Goal: Task Accomplishment & Management: Manage account settings

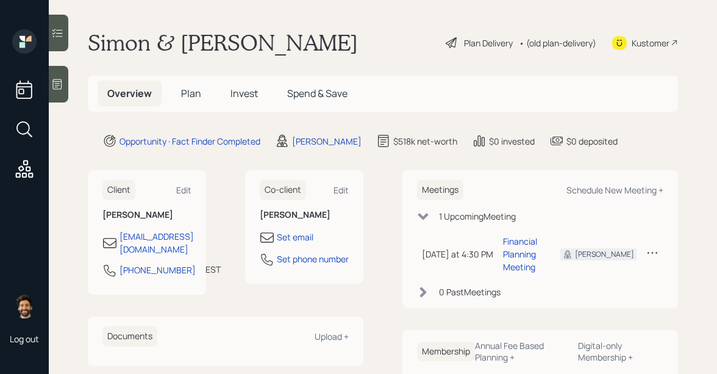
click at [551, 43] on div "• (old plan-delivery)" at bounding box center [557, 43] width 77 height 13
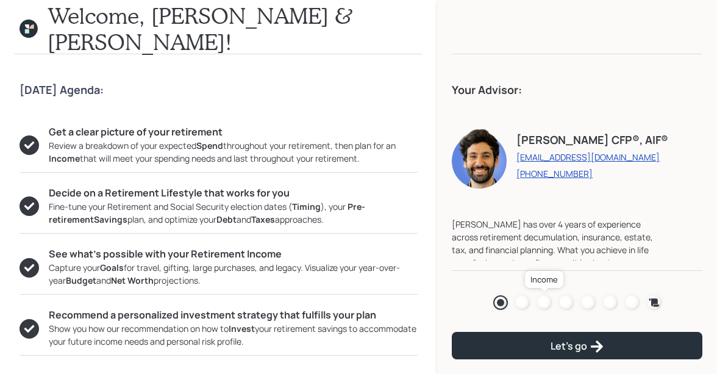
click at [547, 300] on div at bounding box center [544, 302] width 15 height 15
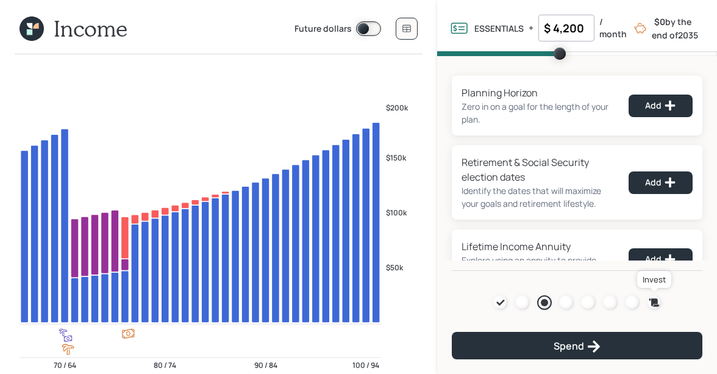
click at [652, 302] on icon at bounding box center [654, 302] width 10 height 8
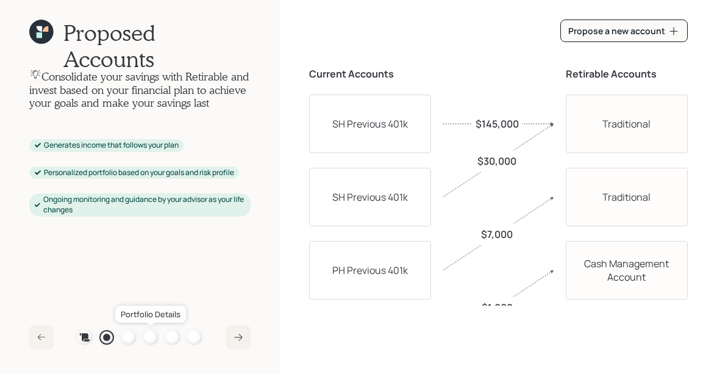
click at [149, 341] on div at bounding box center [150, 337] width 15 height 15
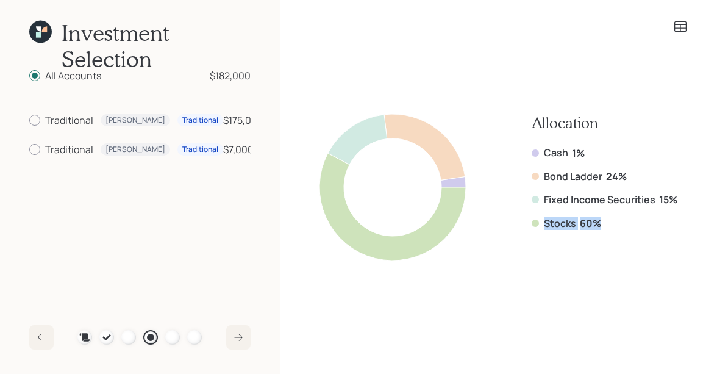
drag, startPoint x: 601, startPoint y: 225, endPoint x: 539, endPoint y: 225, distance: 62.2
click at [539, 225] on div "Stocks 60%" at bounding box center [605, 222] width 146 height 13
click at [577, 222] on div "Stocks 60%" at bounding box center [605, 222] width 146 height 13
drag, startPoint x: 605, startPoint y: 222, endPoint x: 535, endPoint y: 220, distance: 70.1
click at [535, 220] on div "Stocks 60%" at bounding box center [605, 222] width 146 height 13
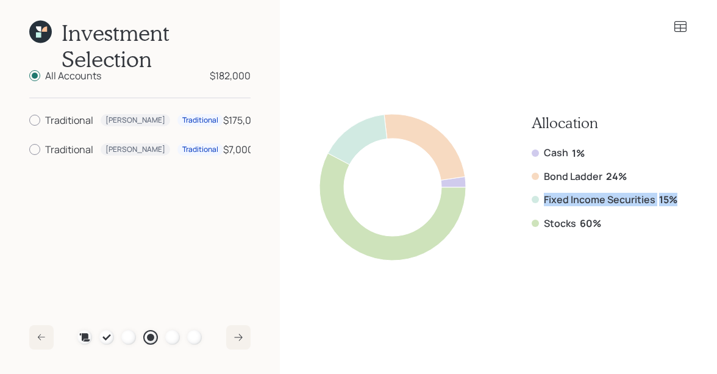
drag, startPoint x: 674, startPoint y: 197, endPoint x: 516, endPoint y: 195, distance: 158.5
click at [516, 195] on div "Allocation Cash 1% Bond Ladder 24% Fixed Income Securities 15% Stocks 60%" at bounding box center [498, 187] width 358 height 146
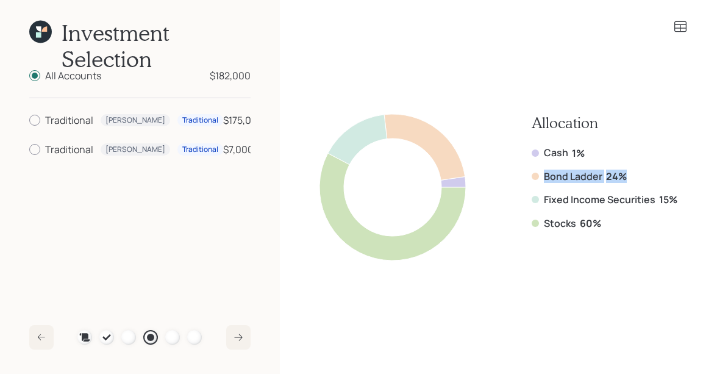
drag, startPoint x: 628, startPoint y: 174, endPoint x: 530, endPoint y: 181, distance: 98.4
click at [530, 181] on div "Allocation Cash 1% Bond Ladder 24% Fixed Income Securities 15% Stocks 60%" at bounding box center [498, 187] width 358 height 146
drag, startPoint x: 592, startPoint y: 154, endPoint x: 533, endPoint y: 154, distance: 59.1
click at [533, 154] on div "Cash 1%" at bounding box center [605, 152] width 146 height 13
click at [171, 338] on div at bounding box center [172, 337] width 15 height 15
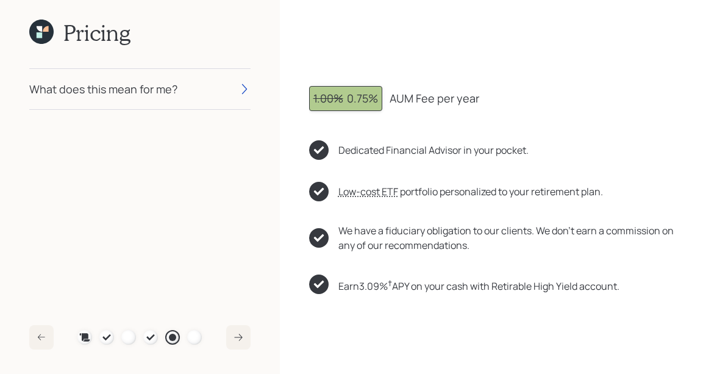
scroll to position [83, 0]
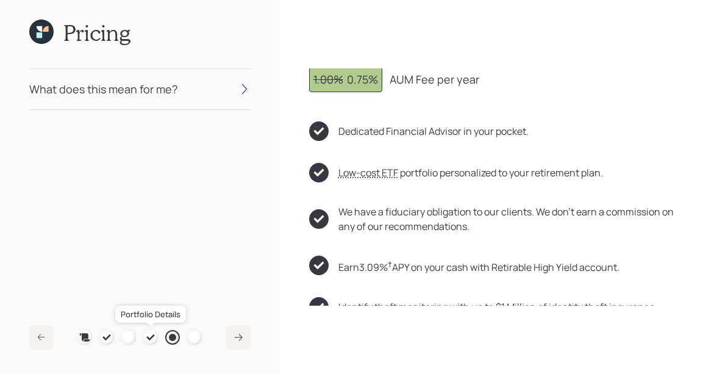
click at [144, 335] on div at bounding box center [150, 337] width 15 height 15
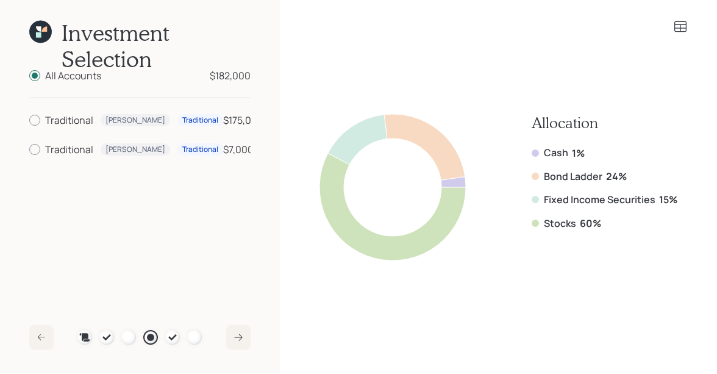
click at [679, 28] on icon at bounding box center [680, 26] width 12 height 11
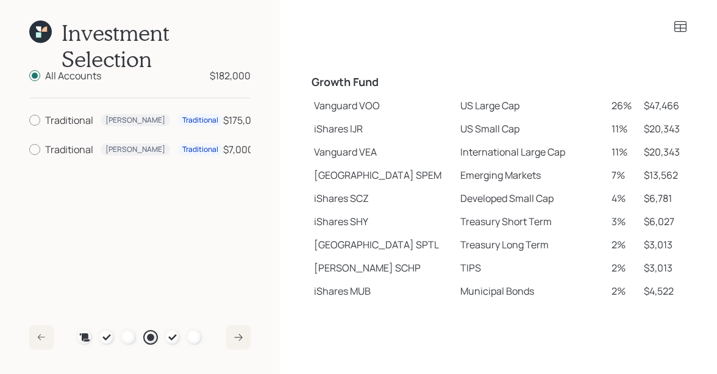
scroll to position [191, 0]
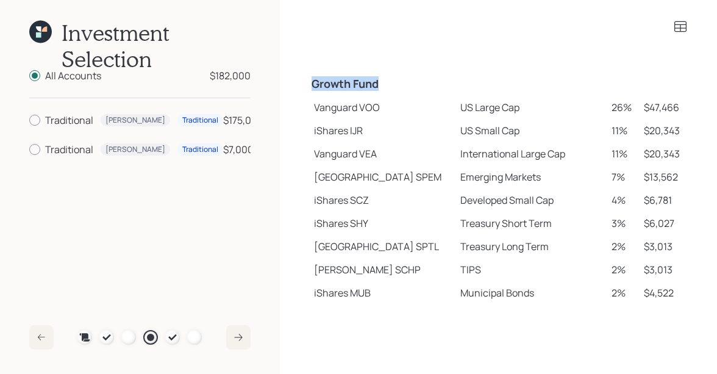
drag, startPoint x: 313, startPoint y: 84, endPoint x: 389, endPoint y: 84, distance: 76.2
click at [389, 84] on h4 "Growth Fund" at bounding box center [382, 83] width 142 height 13
click at [325, 111] on td "Vanguard VOO" at bounding box center [382, 107] width 147 height 23
click at [325, 137] on td "iShares IJR" at bounding box center [382, 130] width 147 height 23
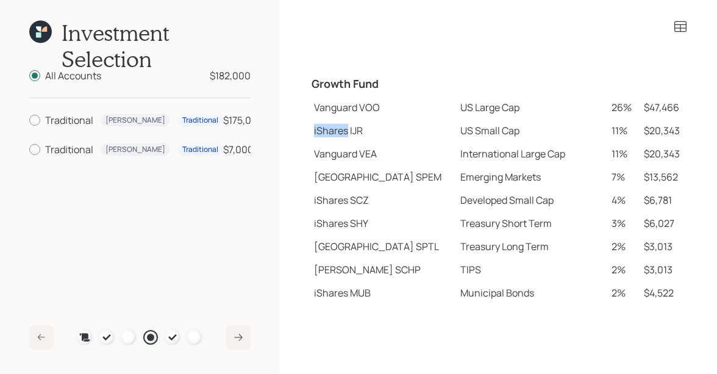
click at [325, 137] on td "iShares IJR" at bounding box center [382, 130] width 147 height 23
drag, startPoint x: 316, startPoint y: 179, endPoint x: 378, endPoint y: 185, distance: 62.5
click at [378, 185] on td "State Street SPEM" at bounding box center [382, 176] width 147 height 23
drag, startPoint x: 313, startPoint y: 273, endPoint x: 345, endPoint y: 274, distance: 31.7
click at [345, 274] on td "Schwab SCHP" at bounding box center [382, 269] width 147 height 23
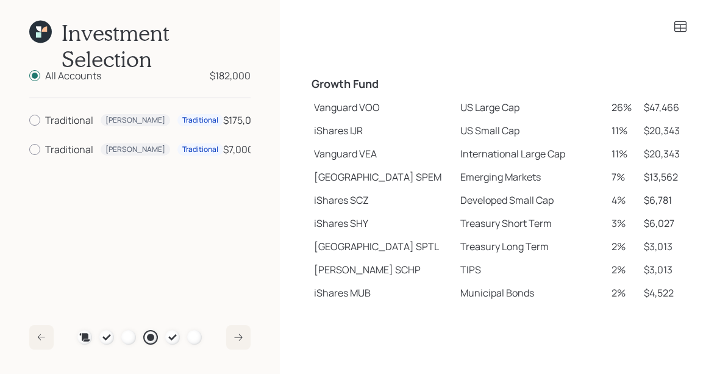
click at [325, 126] on td "iShares IJR" at bounding box center [382, 130] width 147 height 23
click at [340, 112] on td "Vanguard VOO" at bounding box center [382, 107] width 147 height 23
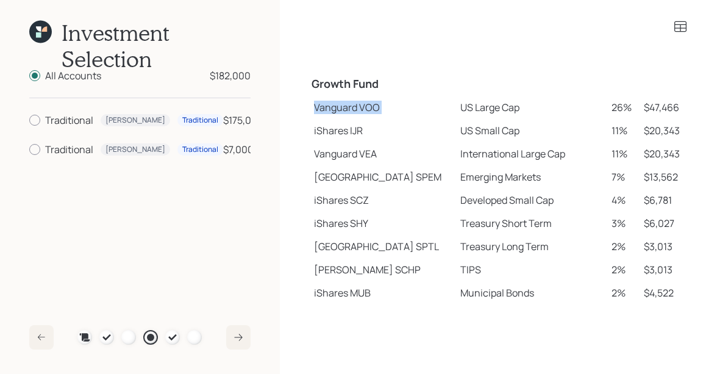
click at [340, 112] on td "Vanguard VOO" at bounding box center [382, 107] width 147 height 23
click at [333, 111] on td "Vanguard VOO" at bounding box center [382, 107] width 147 height 23
drag, startPoint x: 315, startPoint y: 108, endPoint x: 489, endPoint y: 107, distance: 174.3
click at [489, 107] on tr "Vanguard VOO US Large Cap 26% $47,466" at bounding box center [498, 107] width 379 height 23
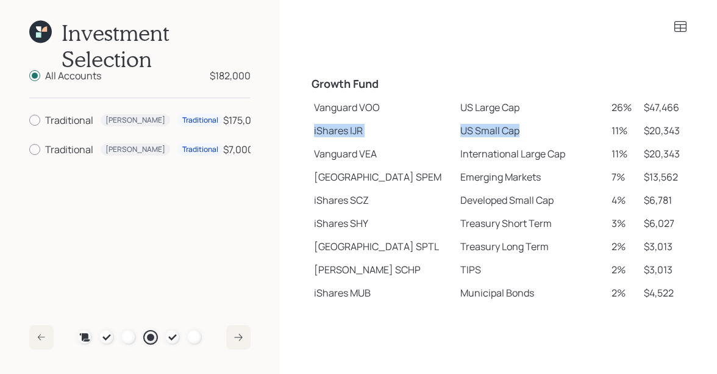
drag, startPoint x: 314, startPoint y: 130, endPoint x: 497, endPoint y: 136, distance: 182.9
click at [497, 136] on tr "iShares IJR US Small Cap 11% $20,343" at bounding box center [498, 130] width 379 height 23
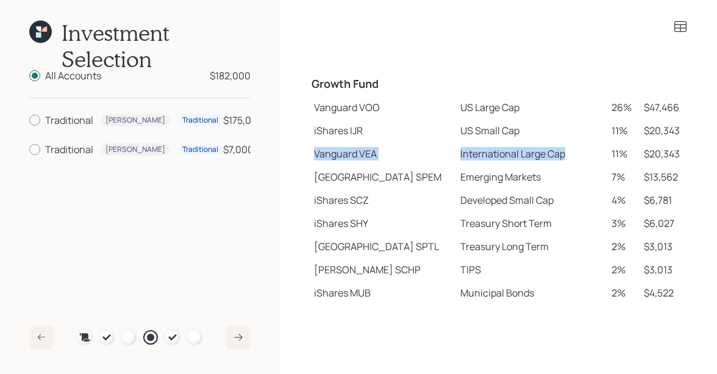
drag, startPoint x: 314, startPoint y: 154, endPoint x: 515, endPoint y: 164, distance: 201.4
click at [515, 164] on tr "Vanguard VEA International Large Cap 11% $20,343" at bounding box center [498, 153] width 379 height 23
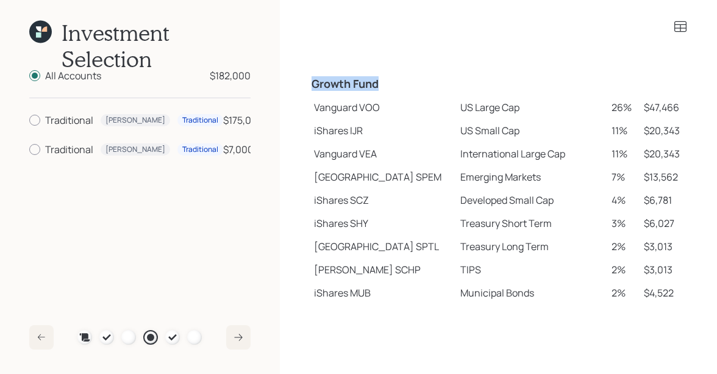
drag, startPoint x: 310, startPoint y: 80, endPoint x: 398, endPoint y: 80, distance: 87.8
click at [398, 80] on td "Growth Fund" at bounding box center [382, 82] width 147 height 27
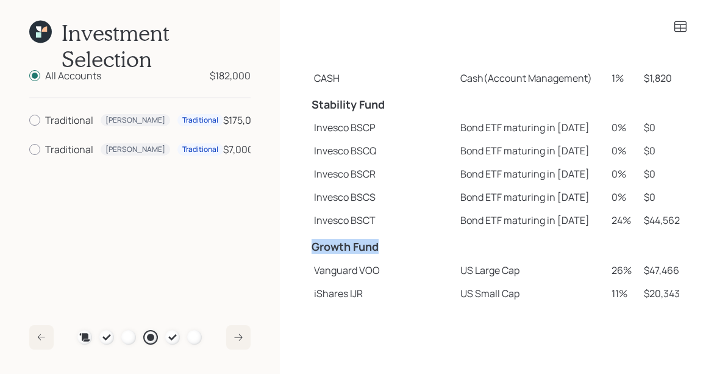
scroll to position [27, 0]
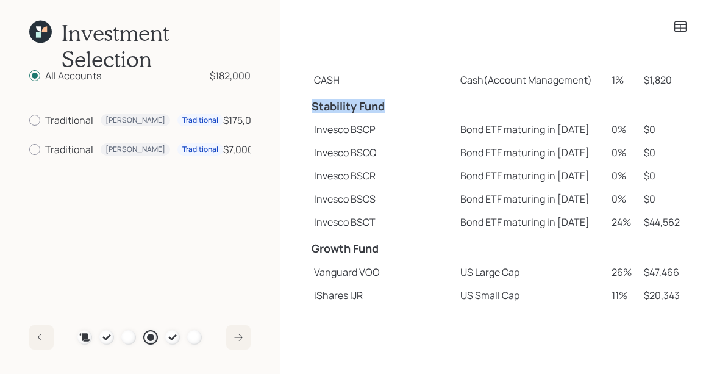
drag, startPoint x: 313, startPoint y: 108, endPoint x: 397, endPoint y: 105, distance: 84.2
click at [397, 105] on h4 "Stability Fund" at bounding box center [382, 106] width 142 height 13
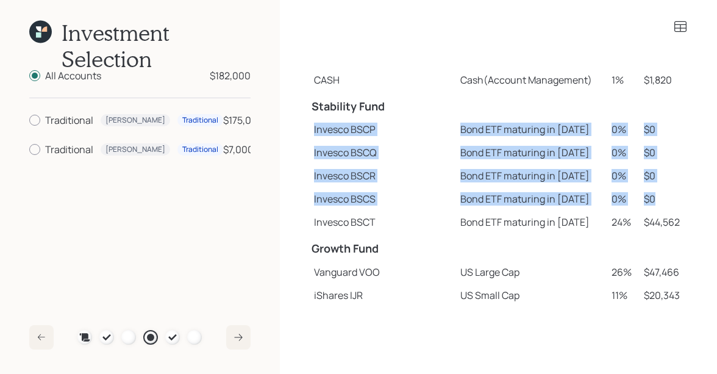
drag, startPoint x: 650, startPoint y: 197, endPoint x: 312, endPoint y: 129, distance: 344.4
click at [312, 129] on tbody "Spend Fund CASH Cash (Account Management) 1% $1,820 Stability Fund Invesco BSCP…" at bounding box center [498, 289] width 379 height 497
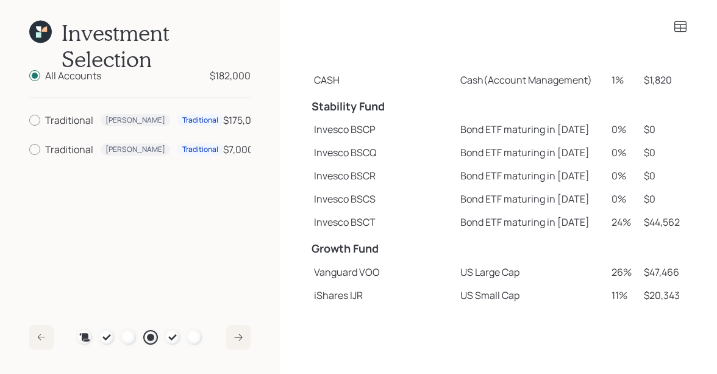
click at [455, 222] on td "Bond ETF maturing in 2029" at bounding box center [530, 221] width 151 height 23
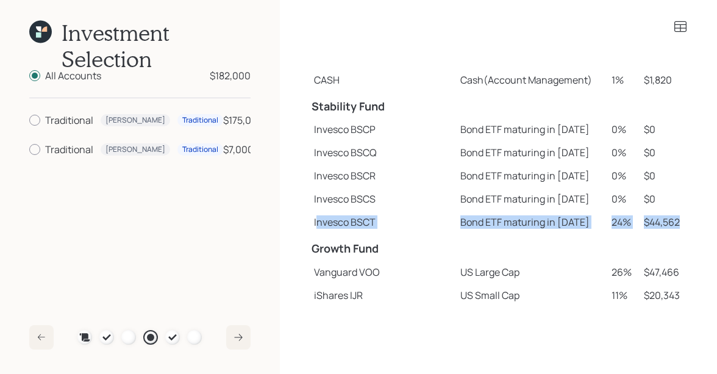
drag, startPoint x: 315, startPoint y: 222, endPoint x: 680, endPoint y: 221, distance: 365.1
click at [680, 221] on tr "Invesco BSCT Bond ETF maturing in 2029 24% $44,562" at bounding box center [498, 221] width 379 height 23
click at [663, 223] on td "$44,562" at bounding box center [663, 221] width 49 height 23
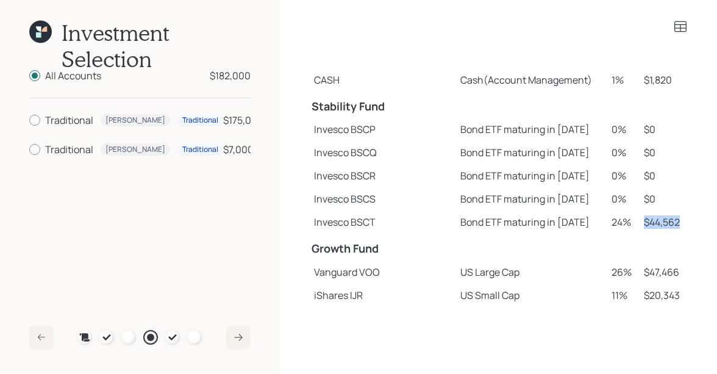
drag, startPoint x: 675, startPoint y: 223, endPoint x: 636, endPoint y: 224, distance: 39.6
click at [639, 224] on td "$44,562" at bounding box center [663, 221] width 49 height 23
drag, startPoint x: 639, startPoint y: 224, endPoint x: 678, endPoint y: 224, distance: 39.6
click at [678, 224] on td "$44,562" at bounding box center [663, 221] width 49 height 23
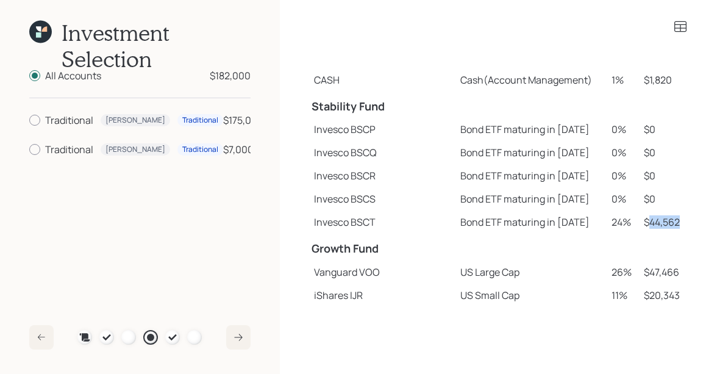
click at [672, 222] on td "$44,562" at bounding box center [663, 221] width 49 height 23
drag, startPoint x: 550, startPoint y: 222, endPoint x: 424, endPoint y: 224, distance: 125.6
click at [455, 224] on td "Bond ETF maturing in 2029" at bounding box center [530, 221] width 151 height 23
click at [36, 35] on icon at bounding box center [38, 34] width 5 height 5
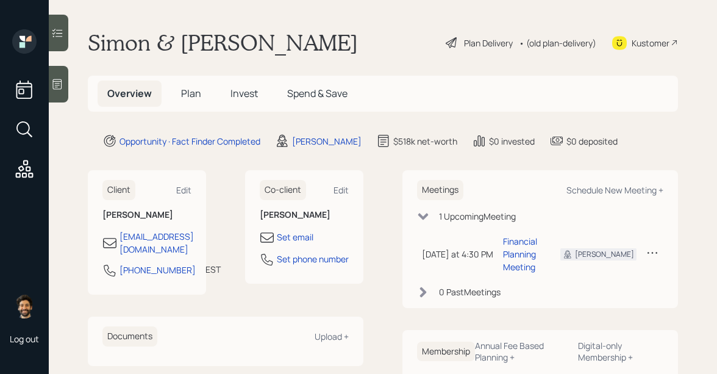
click at [192, 96] on span "Plan" at bounding box center [191, 93] width 20 height 13
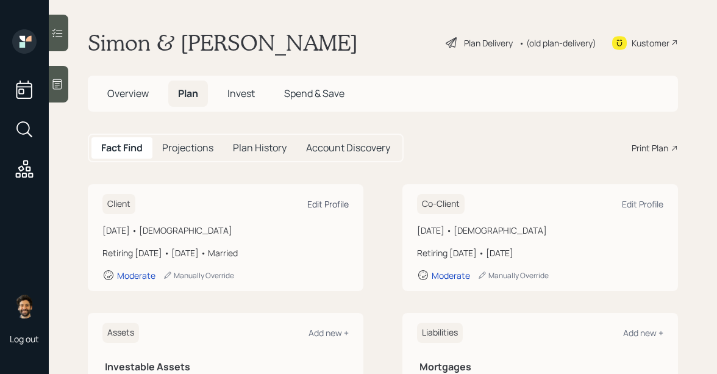
click at [322, 200] on div "Edit Profile" at bounding box center [327, 204] width 41 height 12
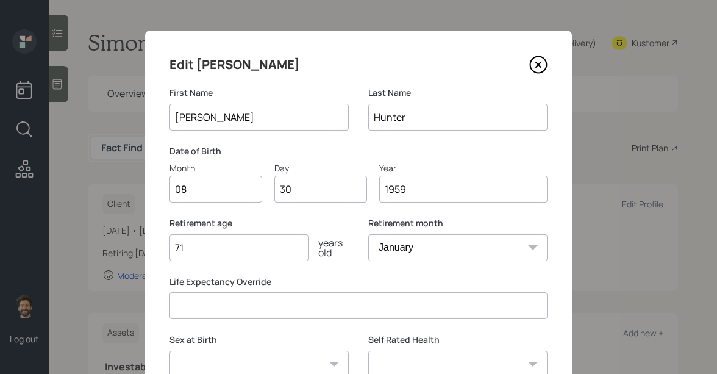
click at [207, 243] on input "71" at bounding box center [238, 247] width 139 height 27
type input "7"
type input "69"
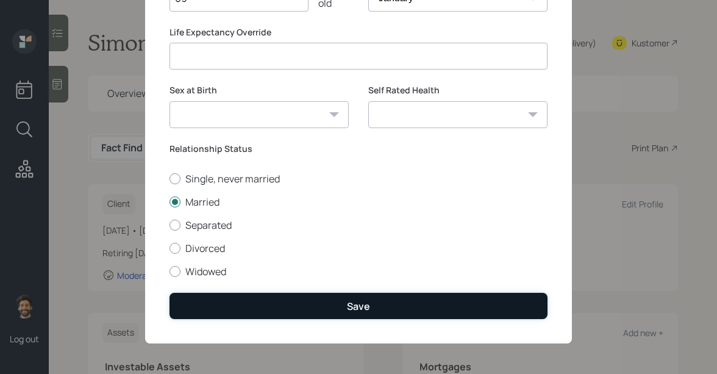
click at [215, 300] on button "Save" at bounding box center [358, 306] width 378 height 26
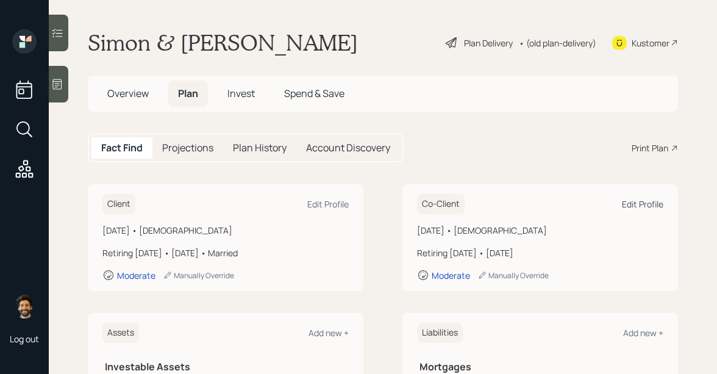
click at [645, 205] on div "Edit Profile" at bounding box center [642, 204] width 41 height 12
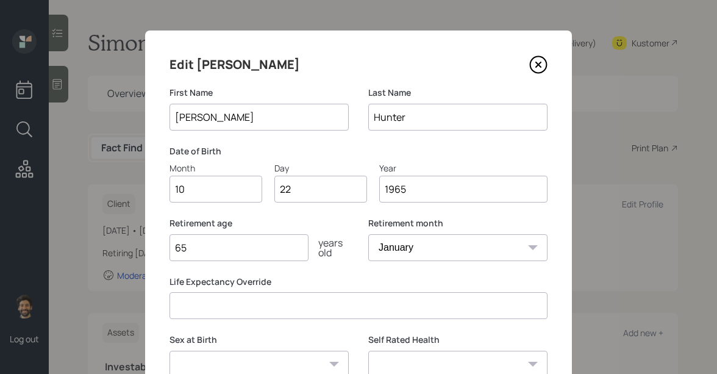
click at [232, 252] on input "65" at bounding box center [238, 247] width 139 height 27
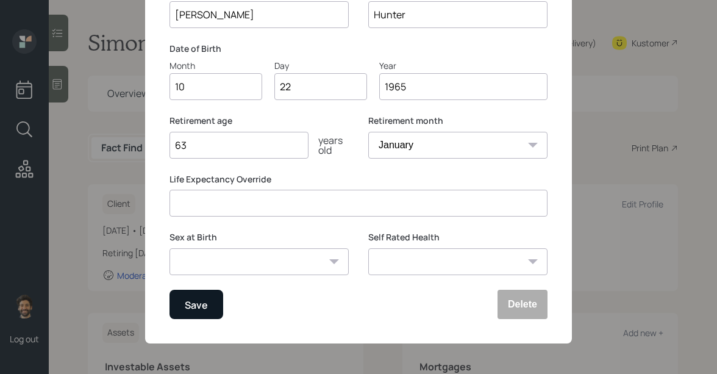
type input "63"
click at [207, 307] on div "Save" at bounding box center [196, 304] width 23 height 16
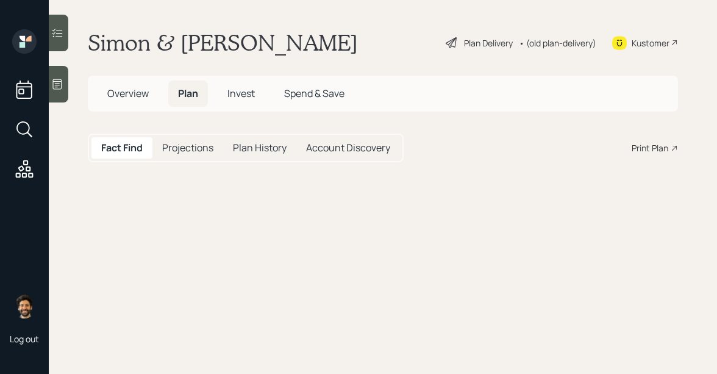
click at [571, 40] on div "• (old plan-delivery)" at bounding box center [557, 43] width 77 height 13
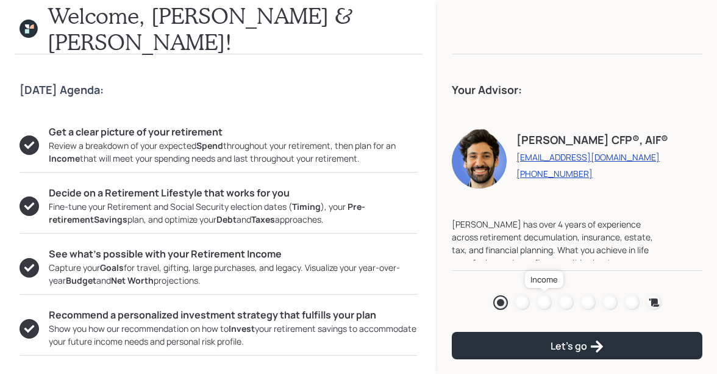
click at [543, 299] on div at bounding box center [544, 302] width 15 height 15
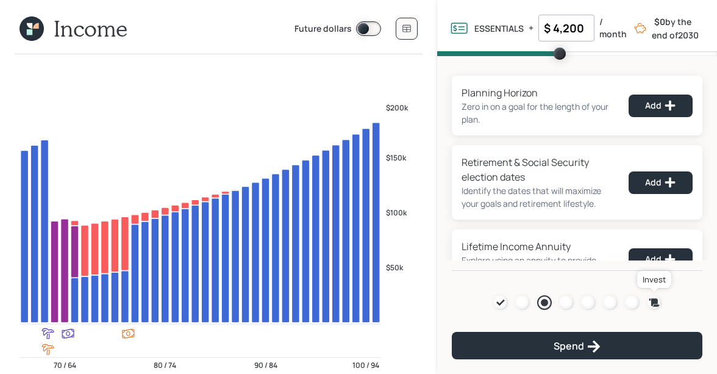
click at [653, 305] on icon at bounding box center [654, 302] width 10 height 8
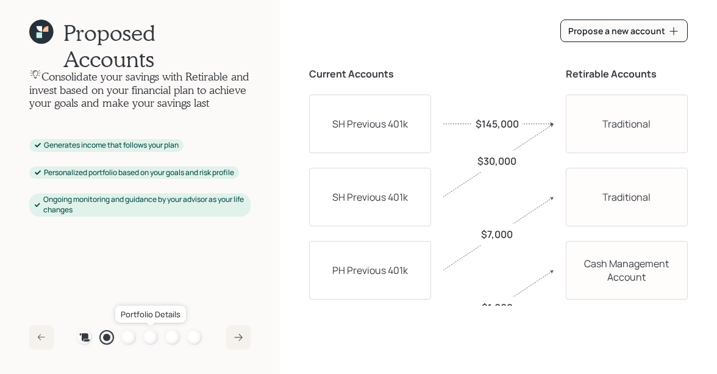
click at [149, 337] on div at bounding box center [150, 337] width 15 height 15
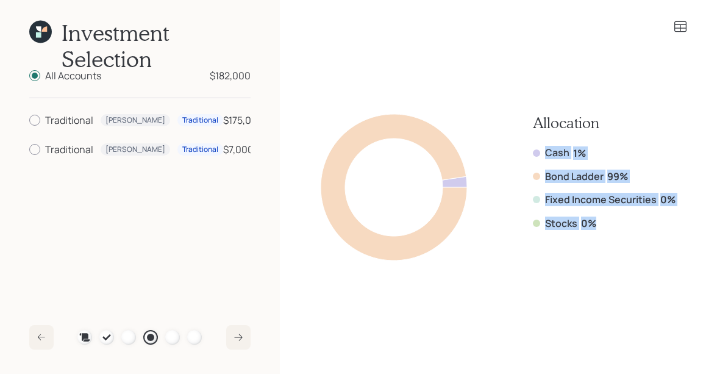
drag, startPoint x: 599, startPoint y: 221, endPoint x: 538, endPoint y: 155, distance: 88.9
click at [538, 155] on div "Cash 1% Bond Ladder 99% Fixed Income Securities 0% Stocks 0%" at bounding box center [604, 188] width 143 height 84
click at [570, 170] on label "Bond Ladder" at bounding box center [574, 175] width 59 height 13
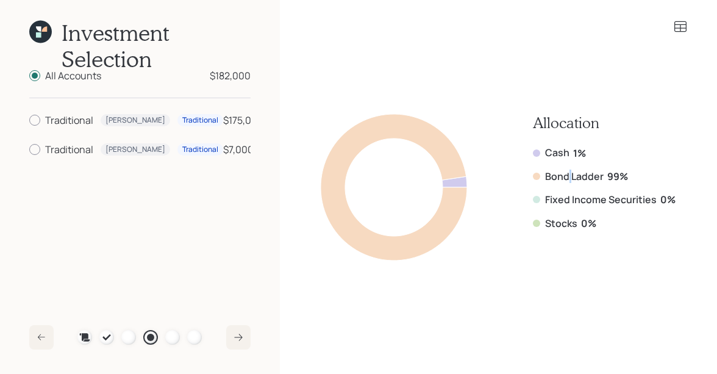
click at [570, 170] on label "Bond Ladder" at bounding box center [574, 175] width 59 height 13
drag, startPoint x: 626, startPoint y: 171, endPoint x: 548, endPoint y: 173, distance: 78.0
click at [548, 173] on div "Bond Ladder 99%" at bounding box center [604, 175] width 143 height 13
drag, startPoint x: 599, startPoint y: 220, endPoint x: 549, endPoint y: 220, distance: 50.6
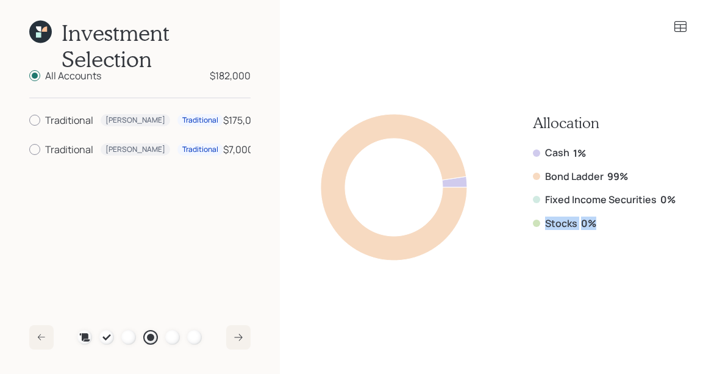
click at [549, 220] on div "Stocks 0%" at bounding box center [604, 222] width 143 height 13
click at [39, 34] on icon at bounding box center [38, 34] width 5 height 5
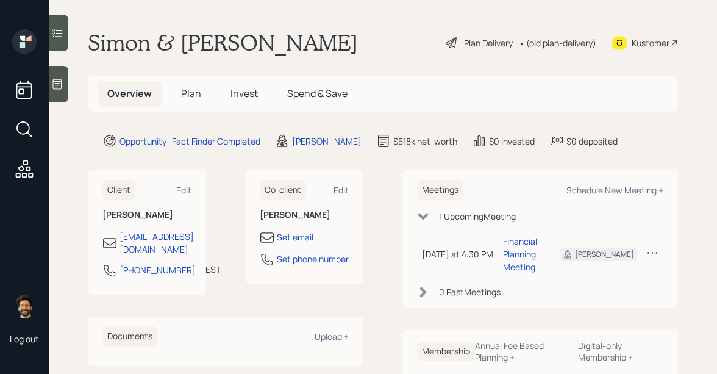
click at [199, 91] on span "Plan" at bounding box center [191, 93] width 20 height 13
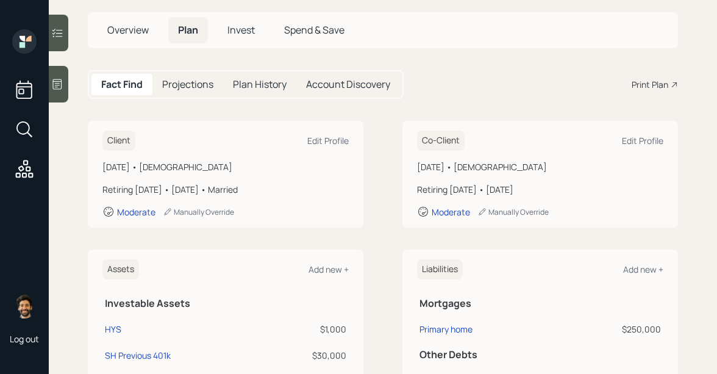
scroll to position [68, 0]
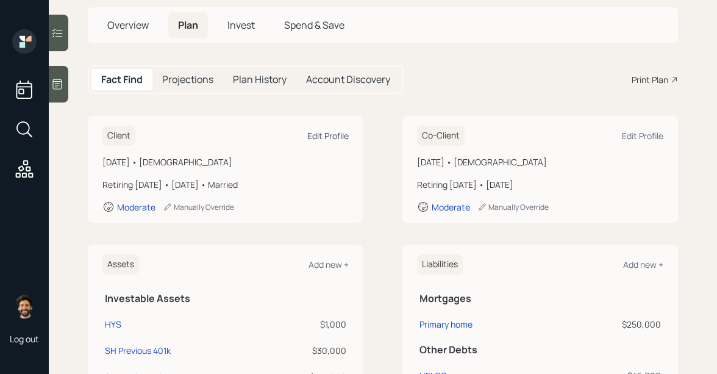
click at [331, 131] on div "Edit Profile" at bounding box center [327, 136] width 41 height 12
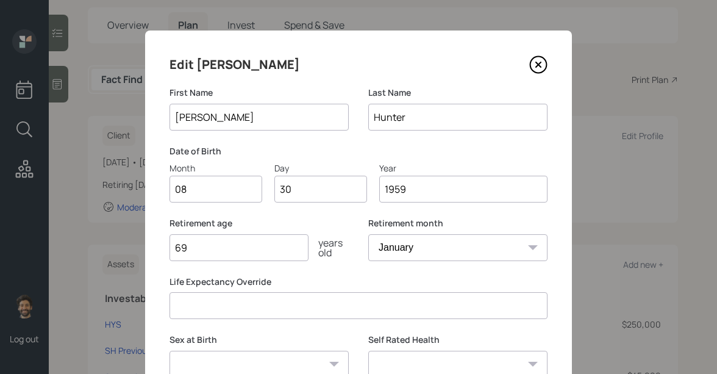
click at [212, 255] on input "69" at bounding box center [238, 247] width 139 height 27
type input "8"
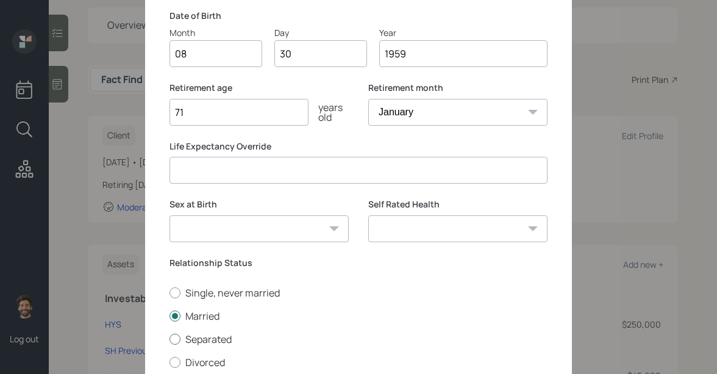
scroll to position [174, 0]
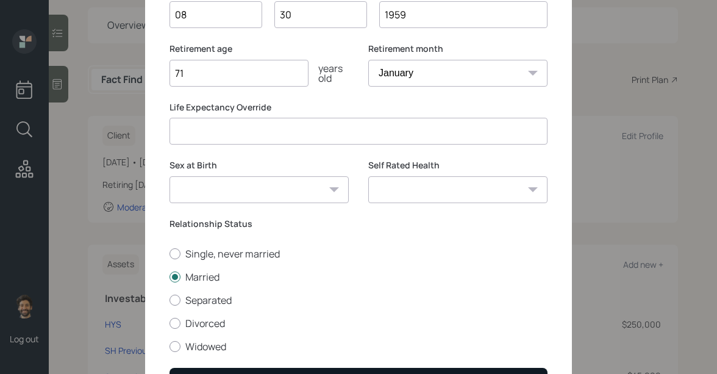
type input "71"
click at [207, 368] on button "Save" at bounding box center [358, 381] width 378 height 26
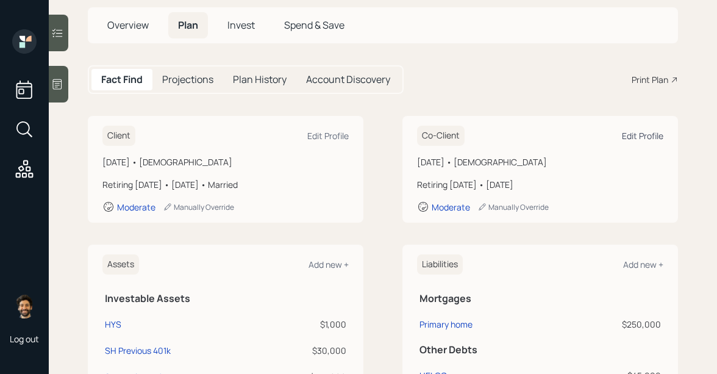
click at [641, 137] on div "Edit Profile" at bounding box center [642, 136] width 41 height 12
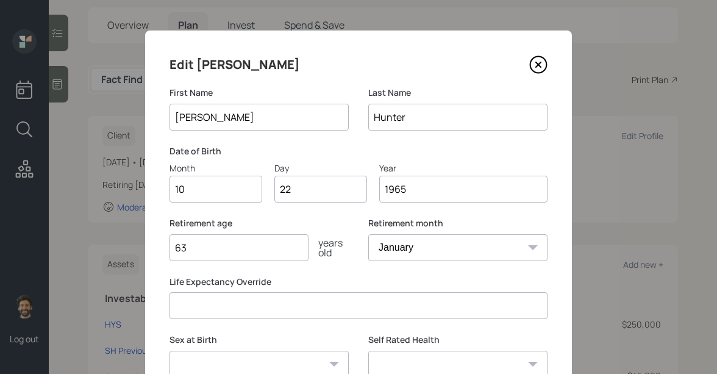
click at [201, 255] on input "63" at bounding box center [238, 247] width 139 height 27
type input "65"
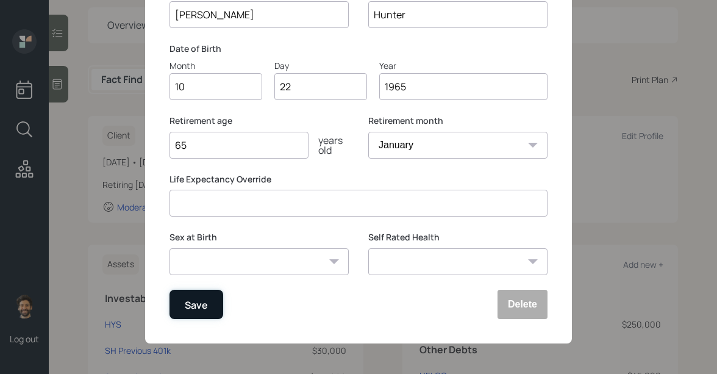
click at [197, 304] on div "Save" at bounding box center [196, 304] width 23 height 16
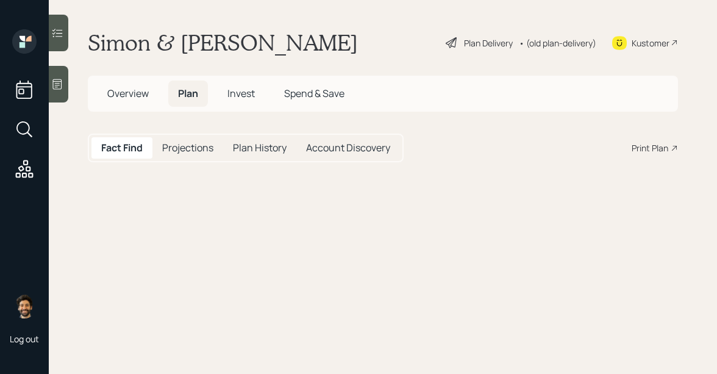
click at [580, 39] on div "• (old plan-delivery)" at bounding box center [557, 43] width 77 height 13
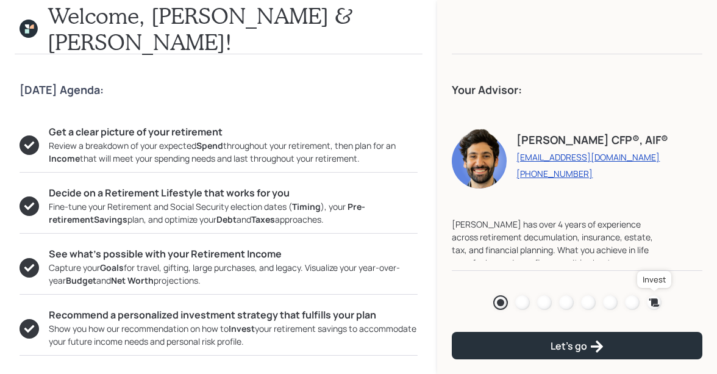
click at [650, 302] on icon at bounding box center [654, 302] width 12 height 12
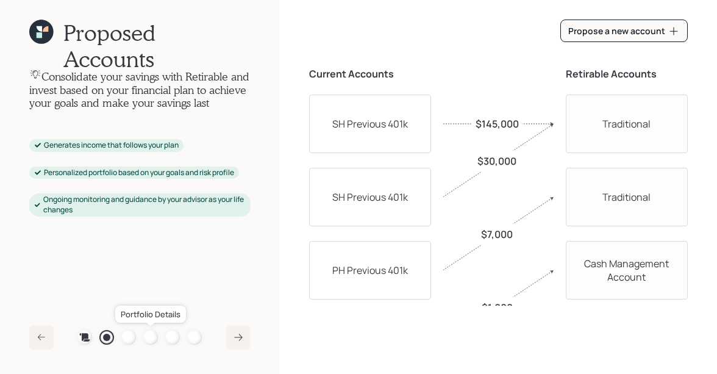
click at [149, 336] on div at bounding box center [150, 337] width 15 height 15
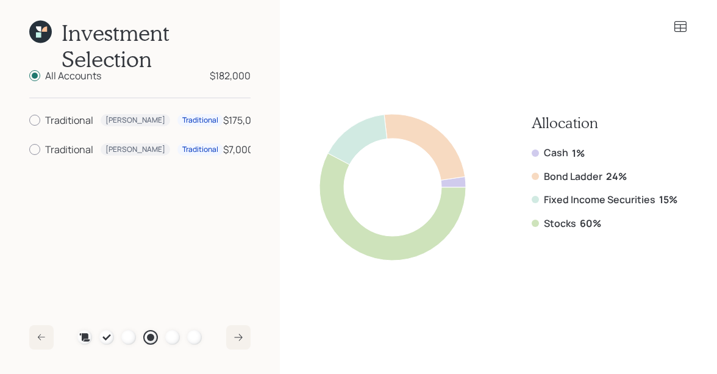
click at [680, 27] on icon at bounding box center [680, 26] width 12 height 11
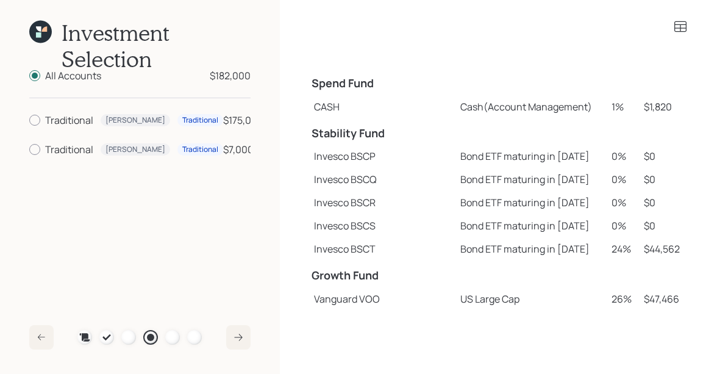
click at [650, 249] on td "$44,562" at bounding box center [663, 248] width 49 height 23
click at [48, 37] on icon at bounding box center [40, 32] width 23 height 23
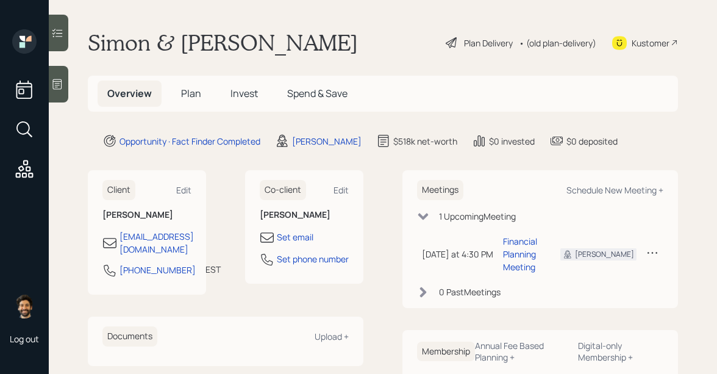
click at [549, 43] on div "• (old plan-delivery)" at bounding box center [557, 43] width 77 height 13
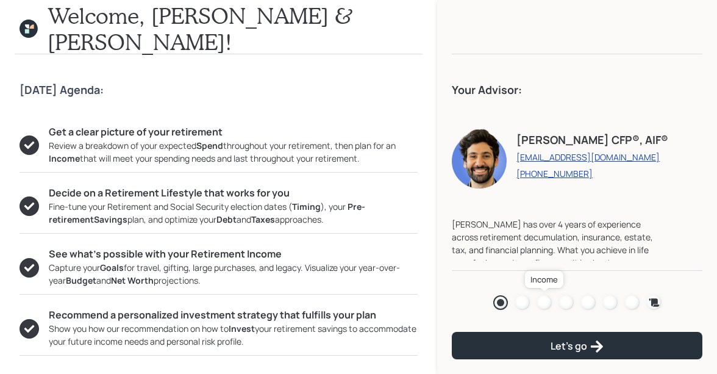
click at [550, 304] on div at bounding box center [544, 302] width 15 height 15
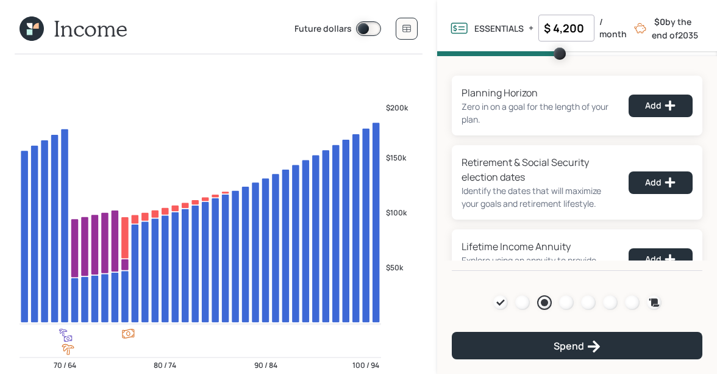
click at [579, 29] on input "$ 4,200" at bounding box center [566, 28] width 56 height 27
type input "$ 3,500"
click at [452, 74] on div "Planning Horizon Zero in on a goal for the length of your plan. Add Retirement …" at bounding box center [577, 163] width 280 height 215
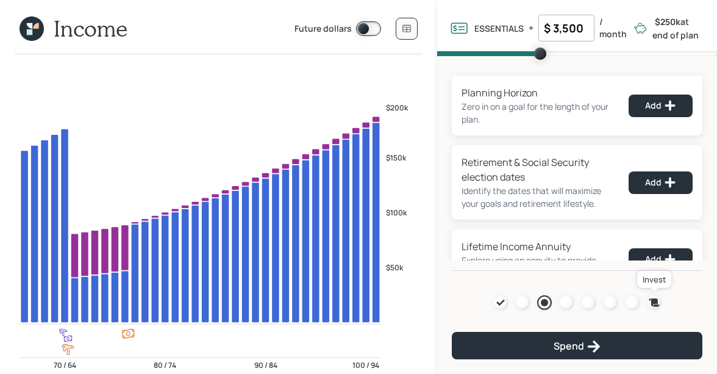
click at [650, 304] on icon at bounding box center [654, 302] width 12 height 12
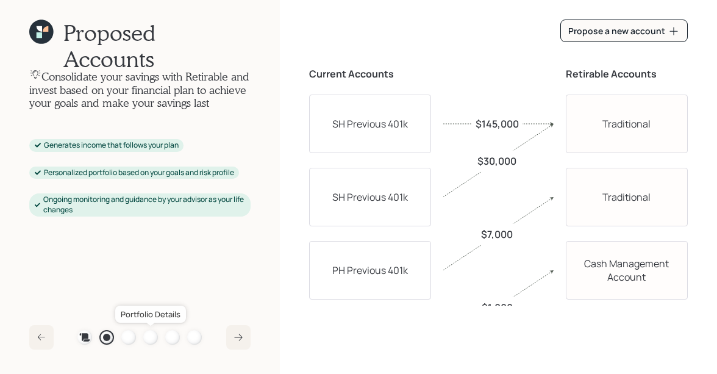
click at [154, 338] on div at bounding box center [150, 337] width 15 height 15
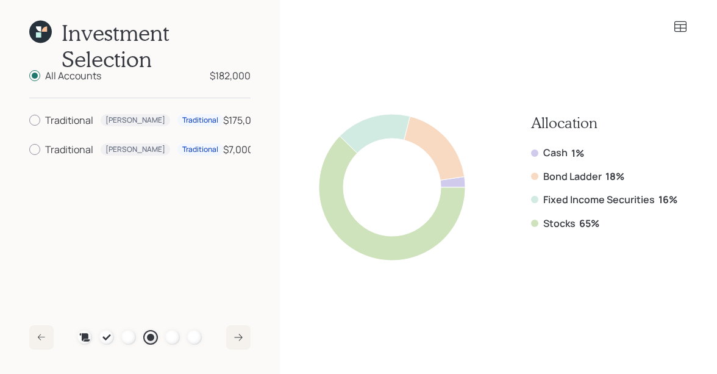
click at [679, 27] on icon at bounding box center [680, 27] width 15 height 15
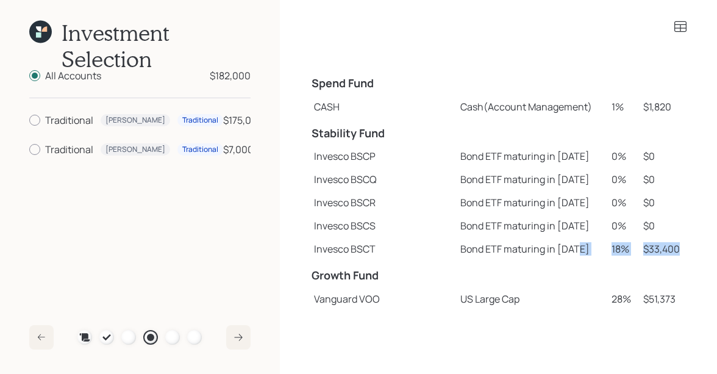
drag, startPoint x: 670, startPoint y: 247, endPoint x: 579, endPoint y: 243, distance: 91.5
click at [579, 243] on tr "Invesco BSCT Bond ETF maturing in 2029 18% $33,400" at bounding box center [498, 248] width 379 height 23
drag, startPoint x: 315, startPoint y: 134, endPoint x: 436, endPoint y: 129, distance: 121.4
click at [436, 129] on tr "Stability Fund" at bounding box center [498, 131] width 379 height 27
click at [375, 133] on h4 "Stability Fund" at bounding box center [382, 133] width 142 height 13
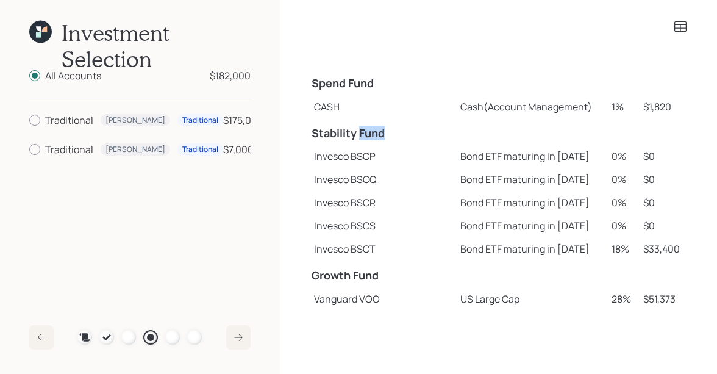
click at [375, 133] on h4 "Stability Fund" at bounding box center [382, 133] width 142 height 13
click at [34, 32] on icon at bounding box center [40, 32] width 23 height 23
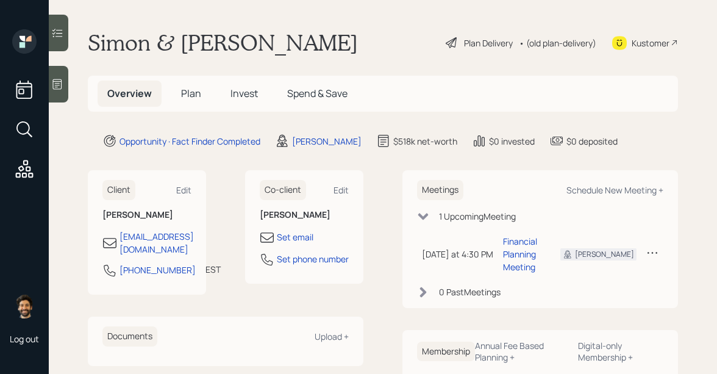
click at [569, 43] on div "• (old plan-delivery)" at bounding box center [557, 43] width 77 height 13
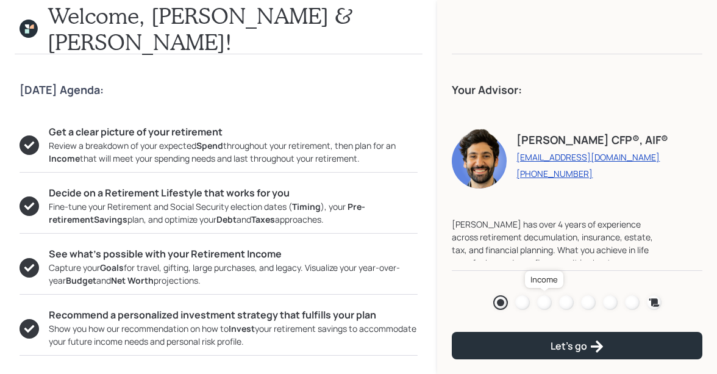
click at [543, 302] on div at bounding box center [544, 302] width 15 height 15
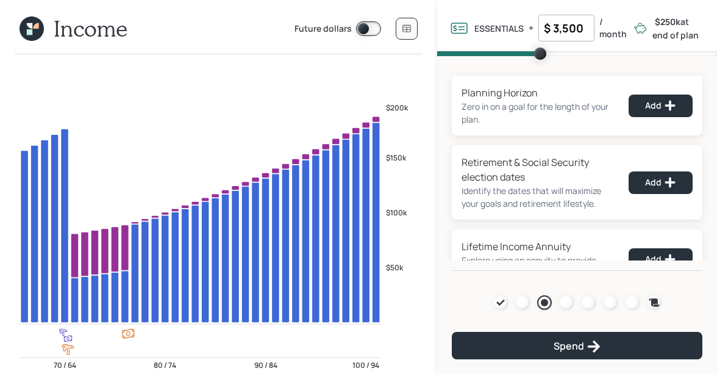
click at [565, 26] on input "$ 3,500" at bounding box center [566, 28] width 56 height 27
type input "$ 4,200"
click at [457, 141] on div "Planning Horizon Zero in on a goal for the length of your plan. Add Retirement …" at bounding box center [577, 224] width 251 height 296
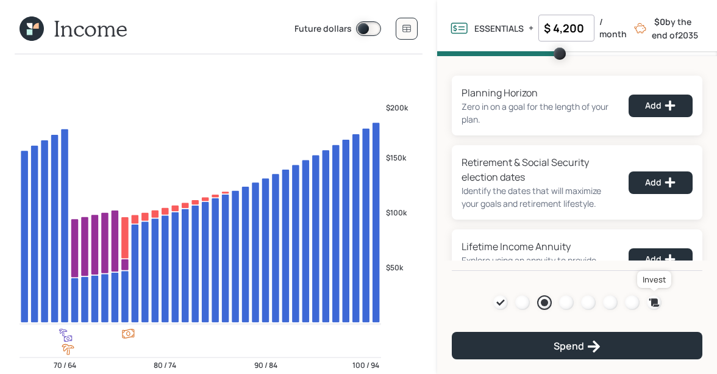
click at [656, 301] on icon at bounding box center [654, 302] width 10 height 8
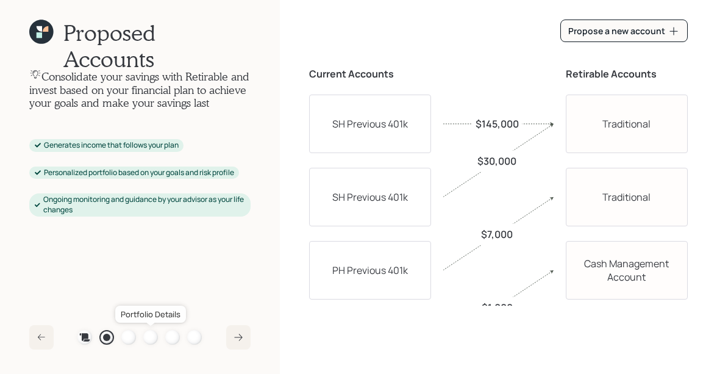
click at [150, 336] on div at bounding box center [150, 337] width 15 height 15
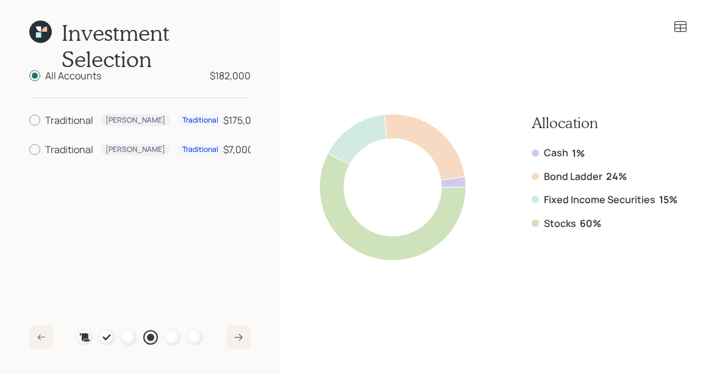
click at [41, 27] on icon at bounding box center [40, 32] width 23 height 23
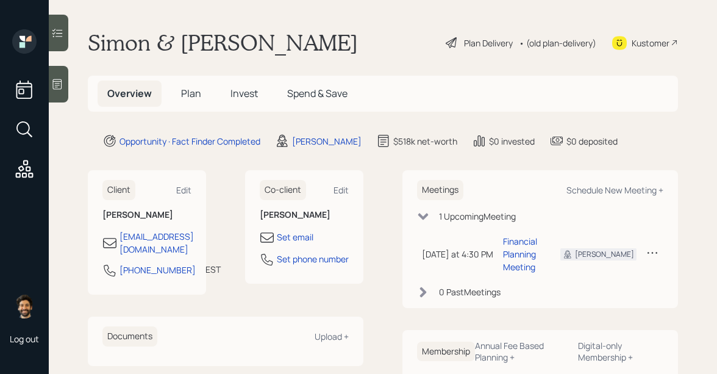
click at [565, 43] on div "• (old plan-delivery)" at bounding box center [557, 43] width 77 height 13
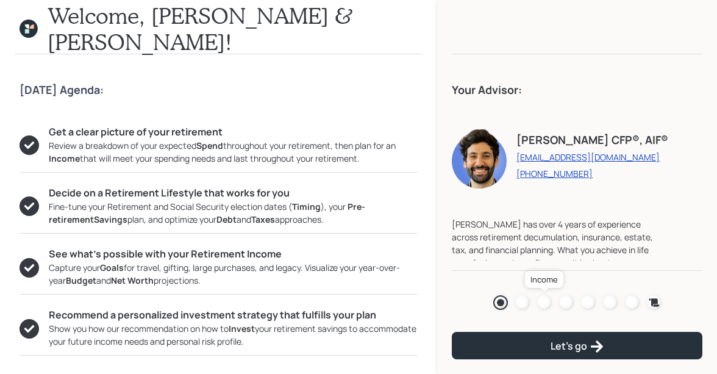
click at [545, 305] on div at bounding box center [544, 302] width 15 height 15
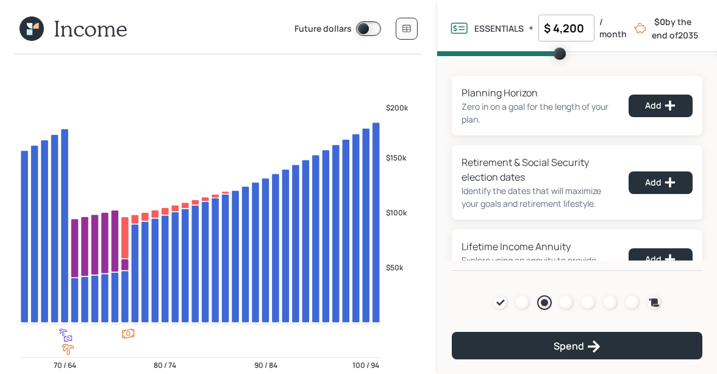
click at [27, 27] on icon at bounding box center [32, 28] width 24 height 24
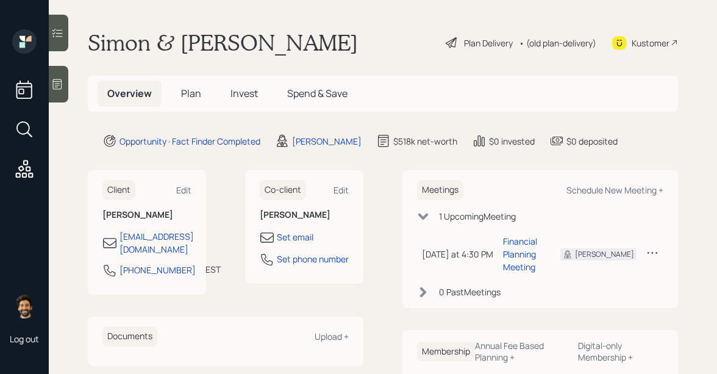
click at [196, 94] on span "Plan" at bounding box center [191, 93] width 20 height 13
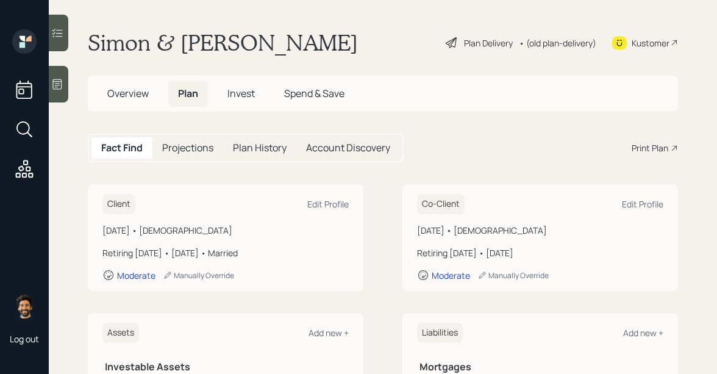
click at [243, 99] on span "Invest" at bounding box center [240, 93] width 27 height 13
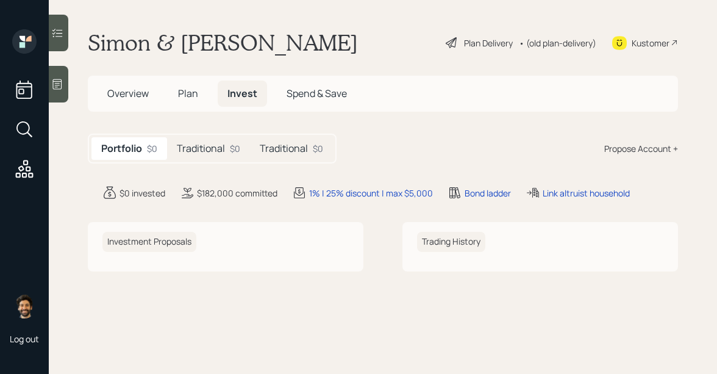
click at [182, 93] on span "Plan" at bounding box center [188, 93] width 20 height 13
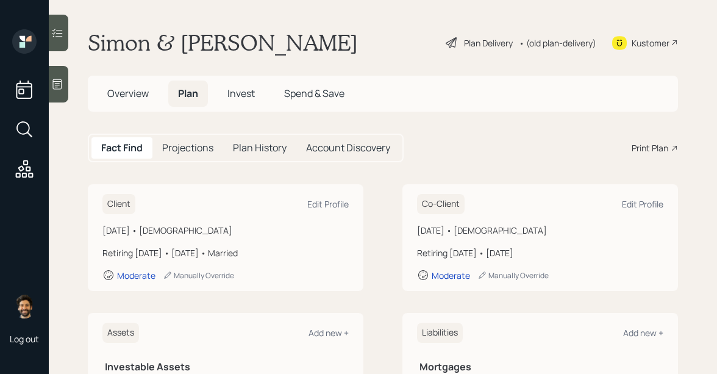
click at [130, 96] on span "Overview" at bounding box center [127, 93] width 41 height 13
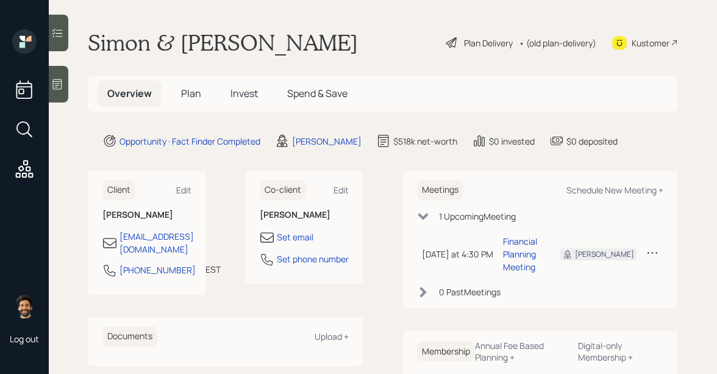
click at [185, 91] on span "Plan" at bounding box center [191, 93] width 20 height 13
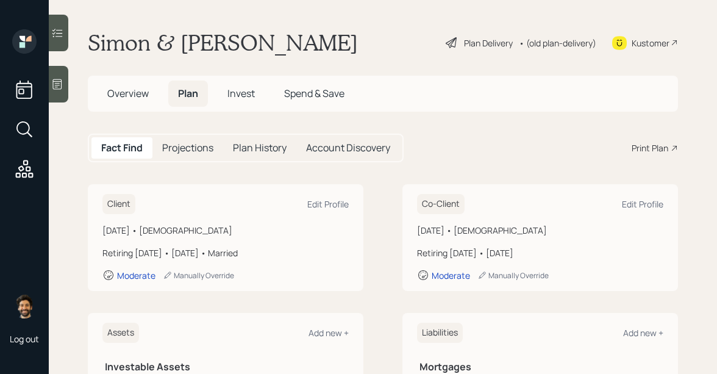
click at [656, 151] on div "Print Plan" at bounding box center [649, 147] width 37 height 13
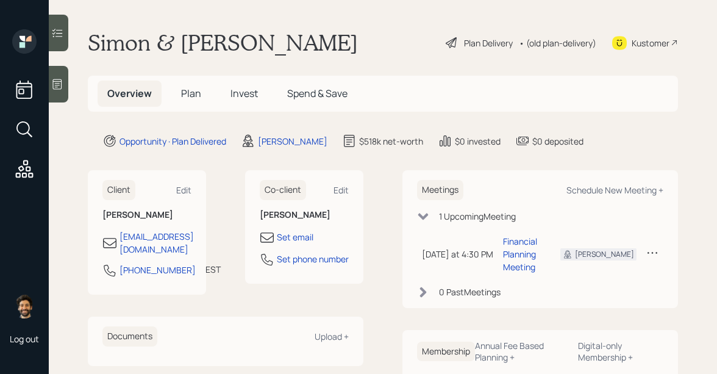
click at [547, 39] on div "• (old plan-delivery)" at bounding box center [557, 43] width 77 height 13
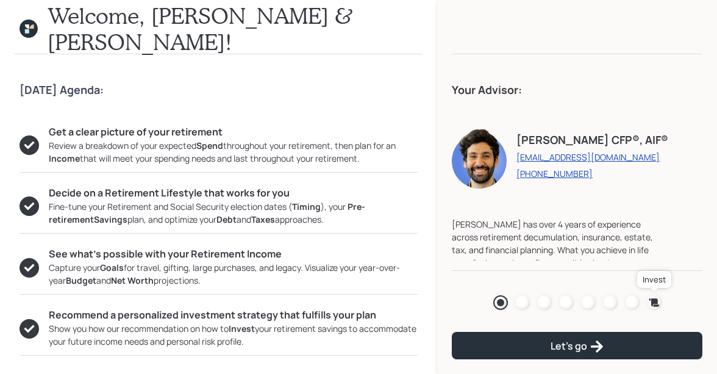
click at [653, 304] on icon at bounding box center [654, 302] width 10 height 8
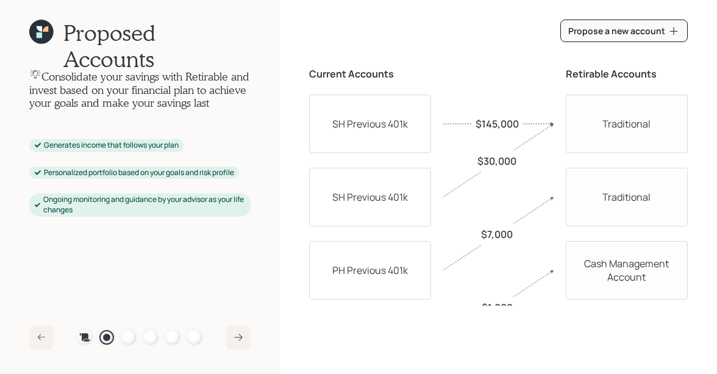
click at [163, 335] on div "Plan Recommended Accounts Investment Strategy Portfolio Details Pricing Become …" at bounding box center [139, 337] width 124 height 15
click at [153, 335] on div at bounding box center [150, 337] width 15 height 15
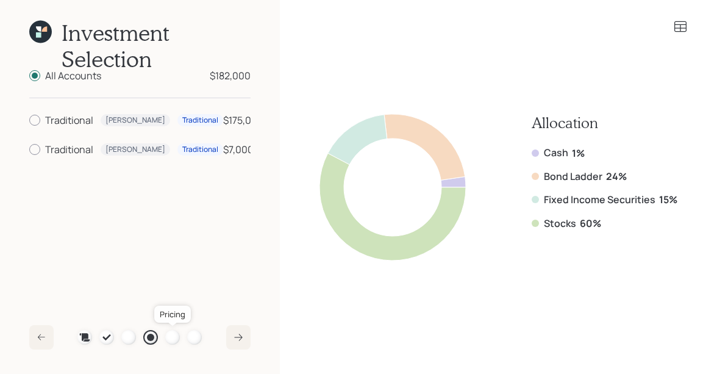
click at [167, 336] on div at bounding box center [172, 337] width 15 height 15
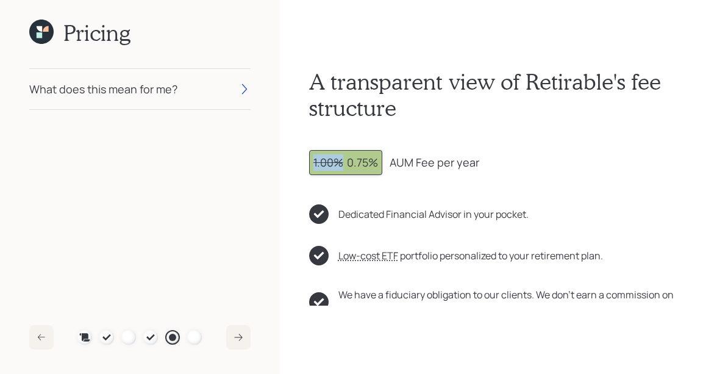
drag, startPoint x: 344, startPoint y: 163, endPoint x: 301, endPoint y: 165, distance: 42.7
click at [301, 165] on div "A transparent view of Retirable's fee structure 1.00% 0.75% AUM Fee per year De…" at bounding box center [498, 187] width 437 height 374
drag, startPoint x: 347, startPoint y: 158, endPoint x: 482, endPoint y: 164, distance: 134.8
click at [482, 164] on div "1.00% 0.75% AUM Fee per year" at bounding box center [498, 162] width 379 height 25
click at [344, 165] on div "1.00% 0.75%" at bounding box center [345, 162] width 65 height 16
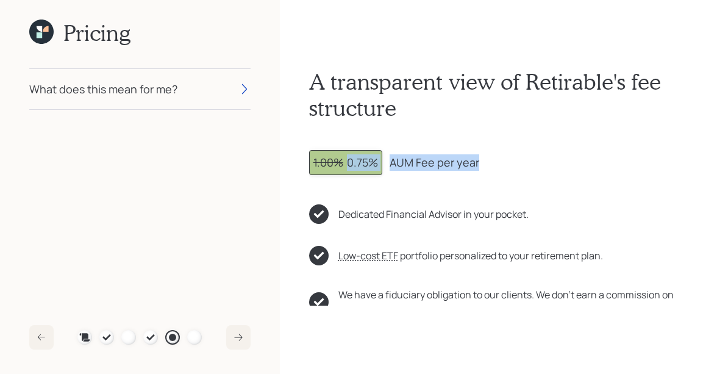
drag, startPoint x: 347, startPoint y: 165, endPoint x: 481, endPoint y: 165, distance: 134.1
click at [481, 165] on div "1.00% 0.75% AUM Fee per year" at bounding box center [498, 162] width 379 height 25
click at [151, 103] on div "What does this mean for me?" at bounding box center [139, 89] width 221 height 40
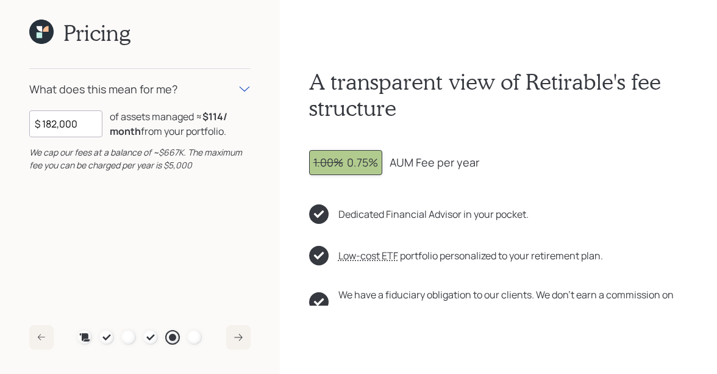
click at [48, 36] on icon at bounding box center [41, 32] width 24 height 24
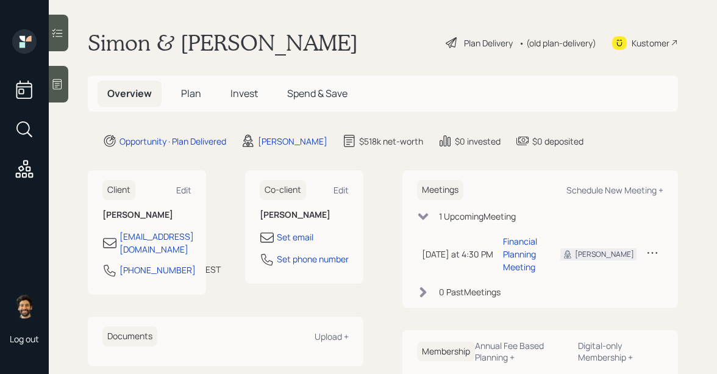
click at [194, 90] on span "Plan" at bounding box center [191, 93] width 20 height 13
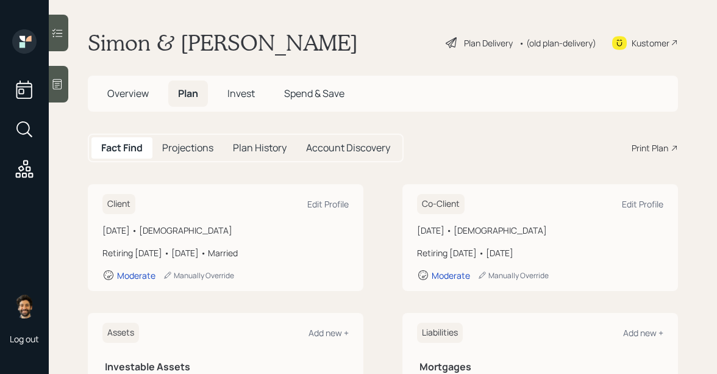
click at [128, 99] on span "Overview" at bounding box center [127, 93] width 41 height 13
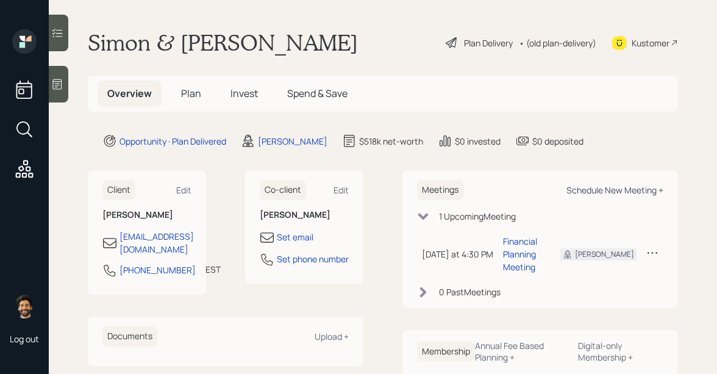
click at [599, 189] on div "Schedule New Meeting +" at bounding box center [614, 190] width 97 height 12
select select "f14b762f-c7c2-4b89-9227-8fa891345eea"
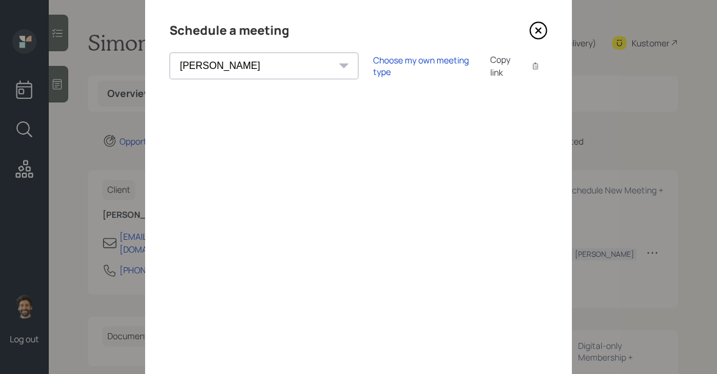
scroll to position [9, 0]
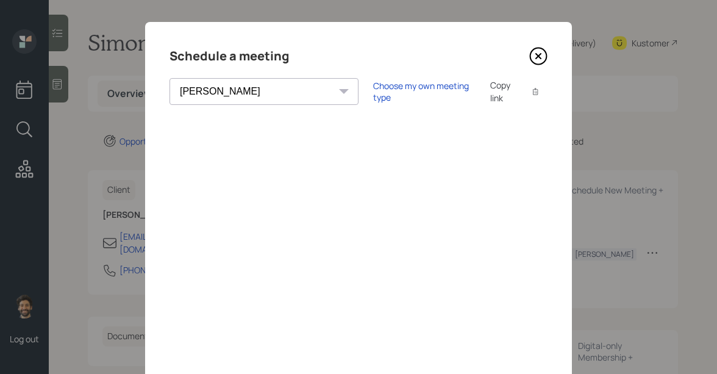
click at [538, 55] on icon at bounding box center [538, 56] width 5 height 5
